Goal: Book appointment/travel/reservation

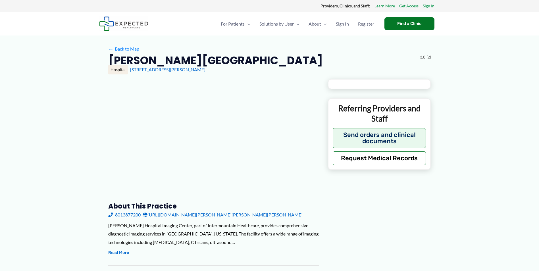
type input "**********"
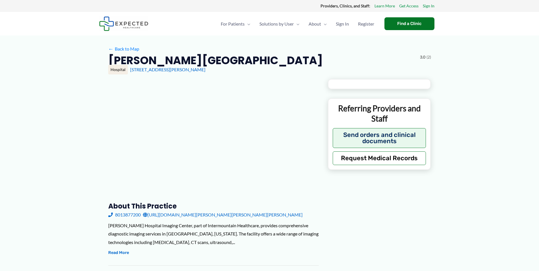
type input "**********"
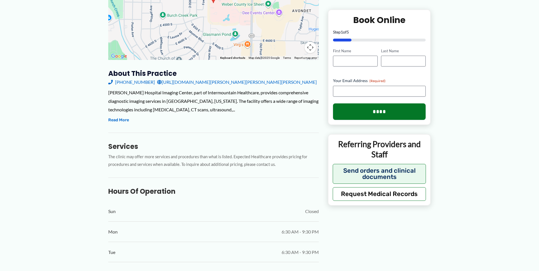
scroll to position [14, 0]
